Goal: Use online tool/utility

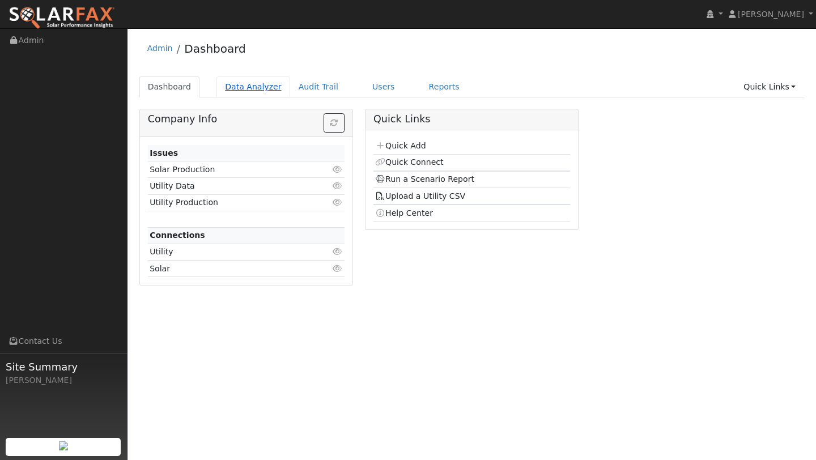
click at [239, 92] on link "Data Analyzer" at bounding box center [254, 87] width 74 height 21
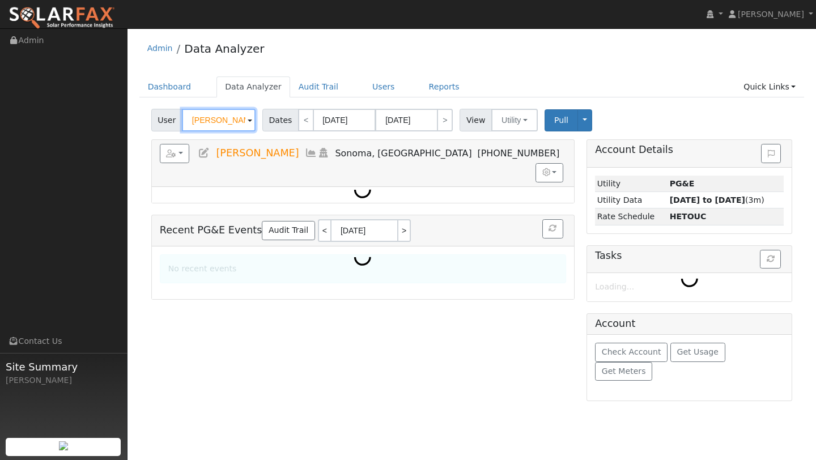
click at [201, 128] on input "[PERSON_NAME]" at bounding box center [219, 120] width 74 height 23
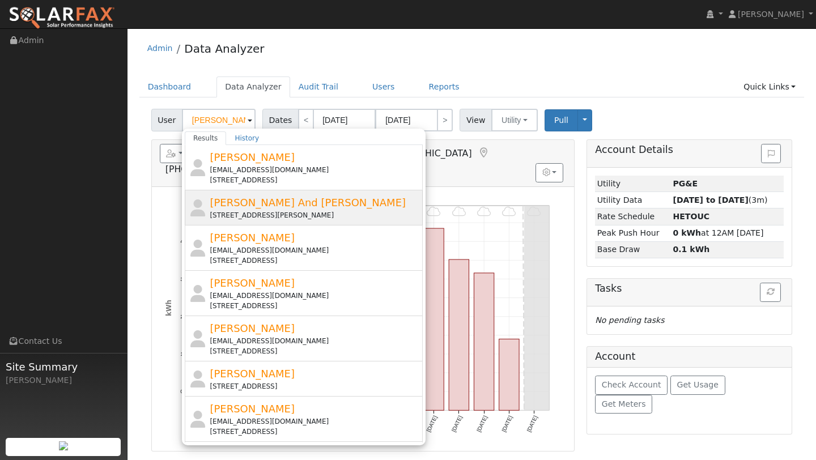
click at [234, 203] on span "[PERSON_NAME] And [PERSON_NAME]" at bounding box center [308, 203] width 196 height 12
type input "[PERSON_NAME] And [PERSON_NAME]"
